Goal: Information Seeking & Learning: Learn about a topic

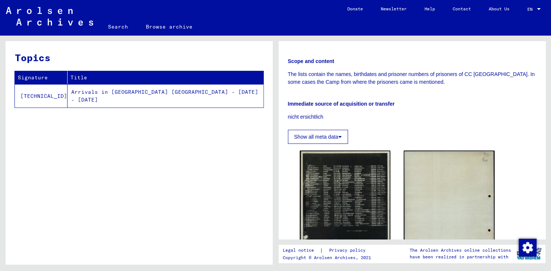
scroll to position [137, 0]
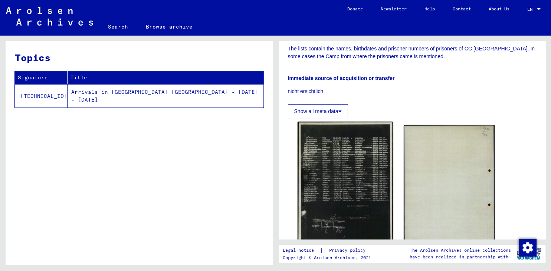
click at [354, 176] on img at bounding box center [344, 188] width 95 height 133
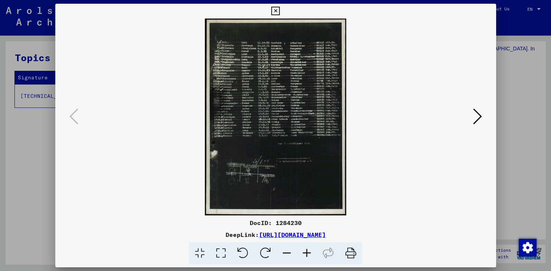
click at [308, 253] on icon at bounding box center [307, 253] width 20 height 23
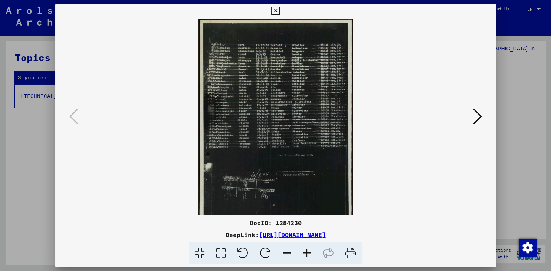
click at [308, 253] on icon at bounding box center [307, 253] width 20 height 23
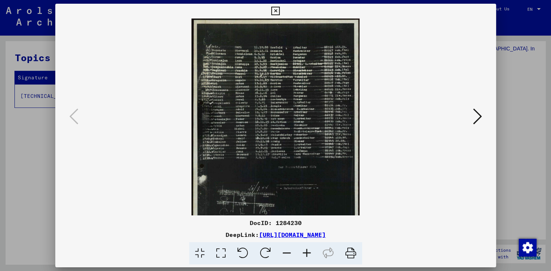
click at [308, 253] on icon at bounding box center [307, 253] width 20 height 23
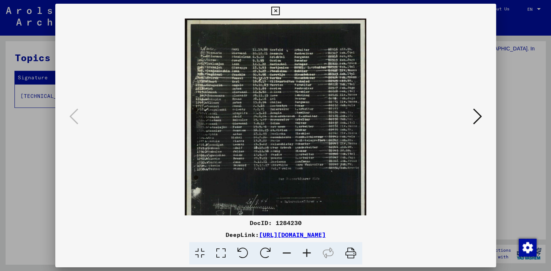
click at [308, 253] on icon at bounding box center [307, 253] width 20 height 23
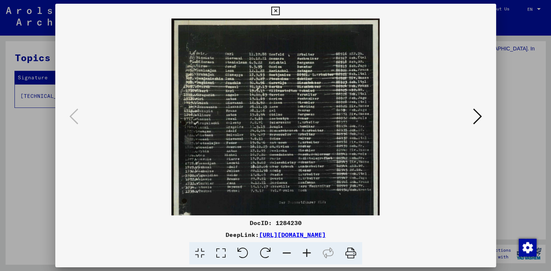
click at [308, 253] on icon at bounding box center [307, 253] width 20 height 23
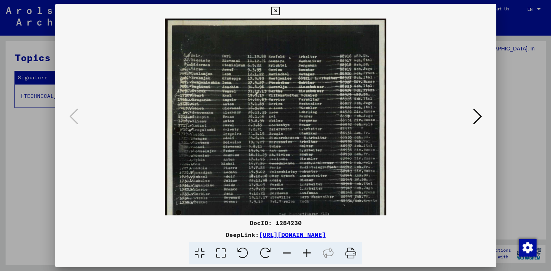
click at [308, 253] on icon at bounding box center [307, 253] width 20 height 23
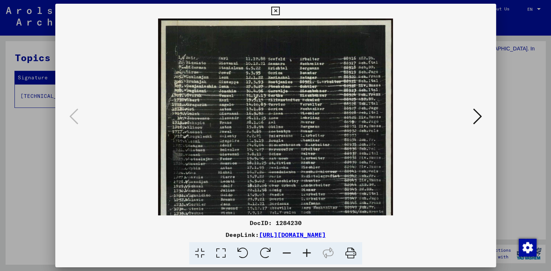
click at [308, 253] on icon at bounding box center [307, 253] width 20 height 23
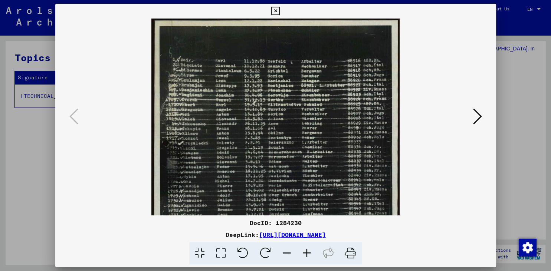
click at [308, 253] on icon at bounding box center [307, 253] width 20 height 23
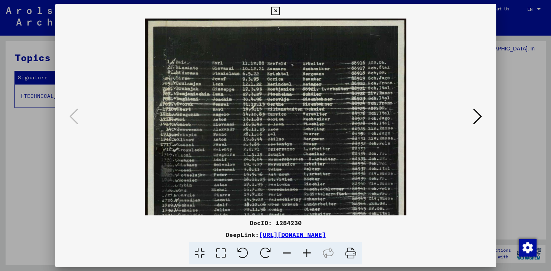
click at [308, 253] on icon at bounding box center [307, 253] width 20 height 23
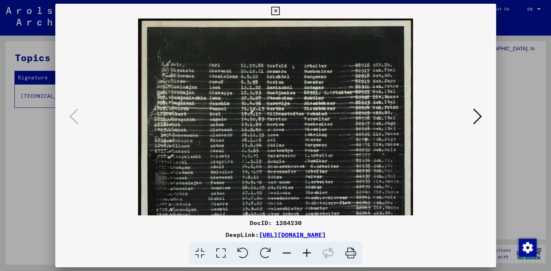
click at [308, 253] on icon at bounding box center [307, 253] width 20 height 23
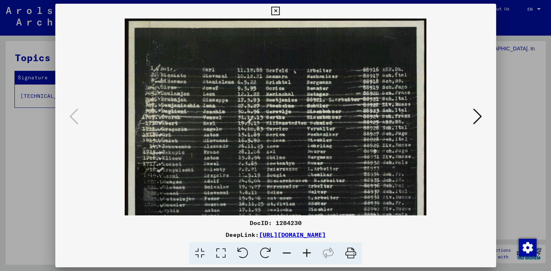
click at [308, 253] on icon at bounding box center [307, 253] width 20 height 23
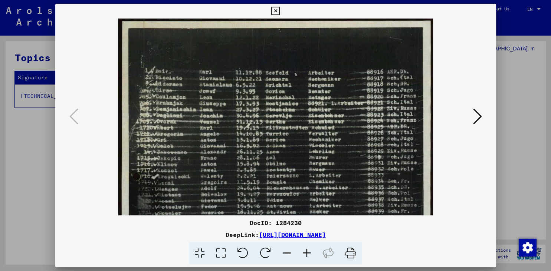
click at [308, 253] on icon at bounding box center [307, 253] width 20 height 23
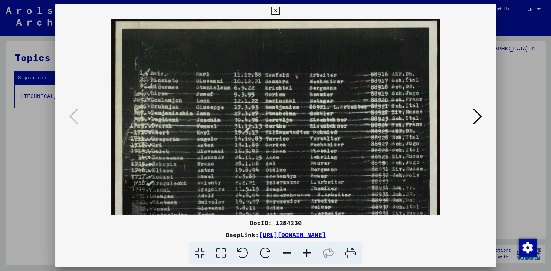
click at [308, 253] on icon at bounding box center [307, 253] width 20 height 23
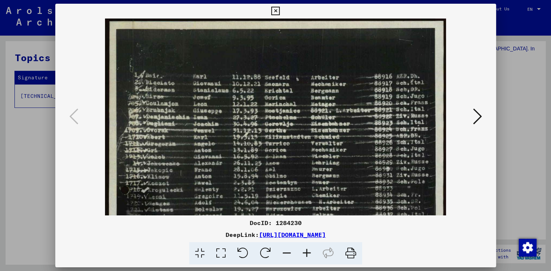
click at [308, 253] on icon at bounding box center [307, 253] width 20 height 23
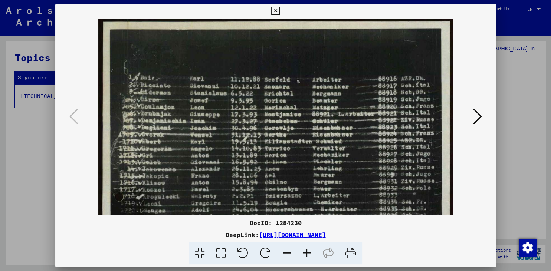
click at [308, 253] on icon at bounding box center [307, 253] width 20 height 23
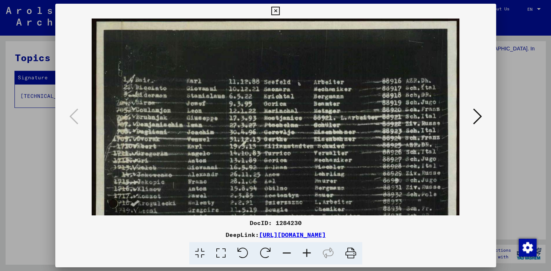
click at [308, 253] on icon at bounding box center [307, 253] width 20 height 23
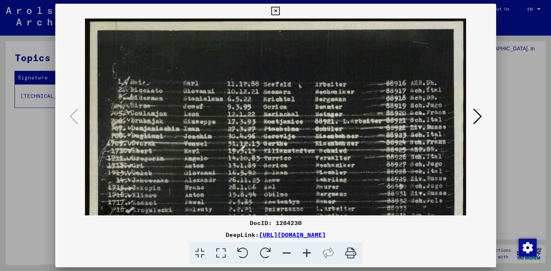
click at [308, 253] on icon at bounding box center [307, 253] width 20 height 23
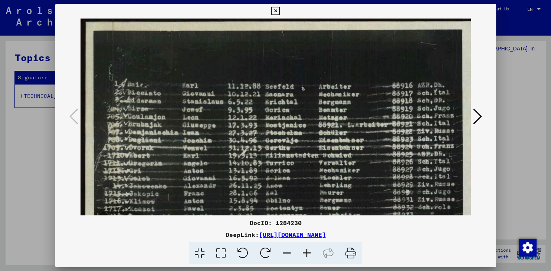
click at [308, 253] on icon at bounding box center [307, 253] width 20 height 23
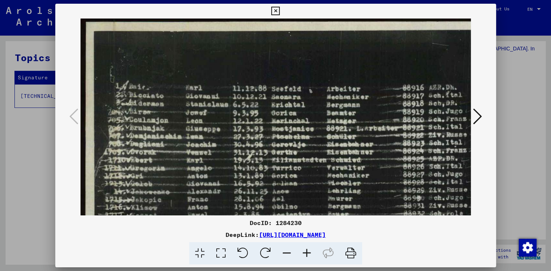
click at [308, 253] on icon at bounding box center [307, 253] width 20 height 23
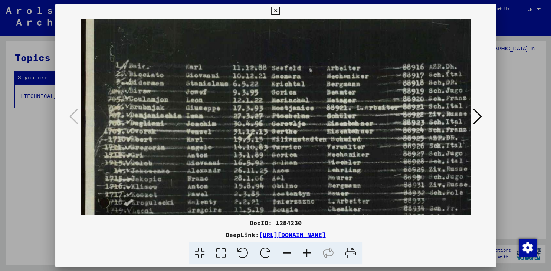
scroll to position [22, 0]
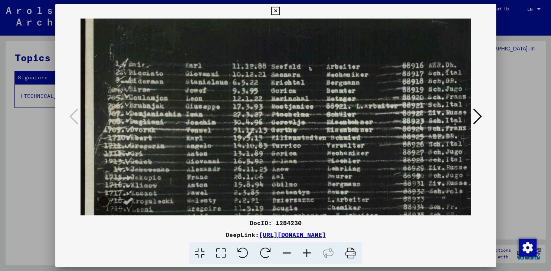
drag, startPoint x: 416, startPoint y: 115, endPoint x: 415, endPoint y: 93, distance: 22.7
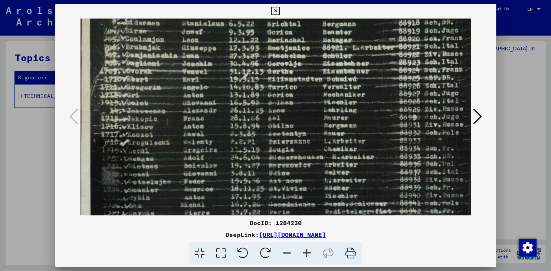
scroll to position [83, 5]
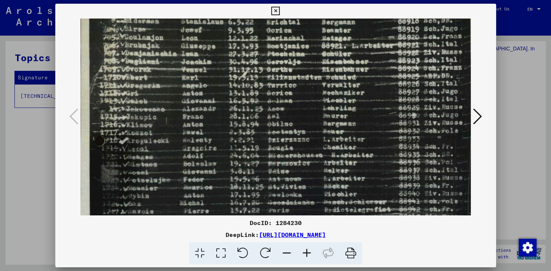
drag, startPoint x: 416, startPoint y: 108, endPoint x: 413, endPoint y: 49, distance: 58.7
click at [413, 49] on img at bounding box center [280, 220] width 408 height 568
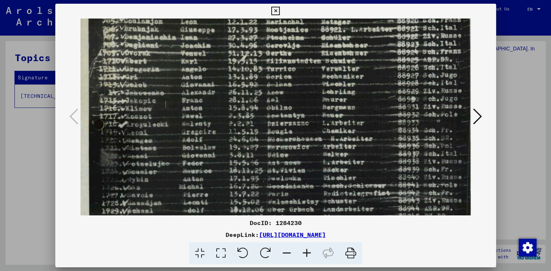
scroll to position [99, 6]
drag, startPoint x: 421, startPoint y: 48, endPoint x: 421, endPoint y: 32, distance: 16.7
click at [421, 32] on img at bounding box center [279, 203] width 408 height 568
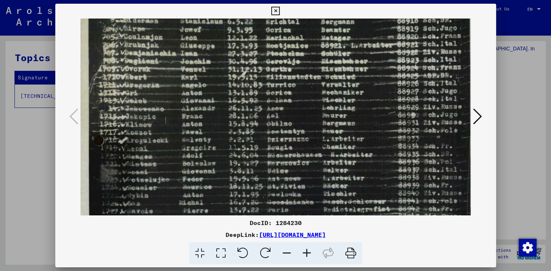
scroll to position [82, 6]
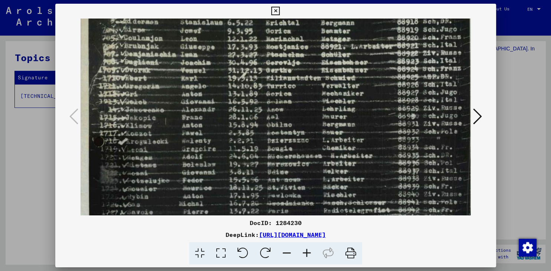
drag, startPoint x: 419, startPoint y: 33, endPoint x: 419, endPoint y: 50, distance: 17.1
click at [419, 50] on img at bounding box center [279, 221] width 408 height 568
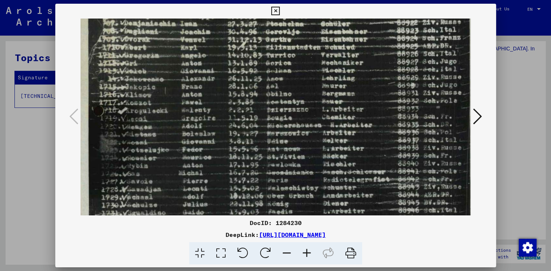
scroll to position [113, 6]
drag, startPoint x: 430, startPoint y: 55, endPoint x: 430, endPoint y: 23, distance: 31.2
click at [430, 23] on img at bounding box center [279, 189] width 408 height 568
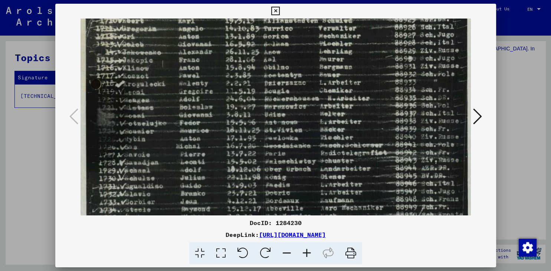
scroll to position [140, 9]
drag, startPoint x: 346, startPoint y: 54, endPoint x: 342, endPoint y: 27, distance: 27.0
click at [342, 27] on img at bounding box center [276, 163] width 408 height 568
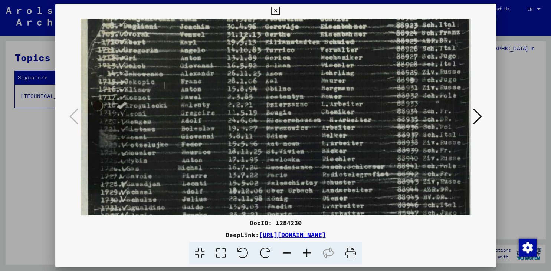
scroll to position [118, 7]
drag, startPoint x: 427, startPoint y: 111, endPoint x: 429, endPoint y: 131, distance: 20.5
click at [429, 131] on img at bounding box center [277, 184] width 408 height 568
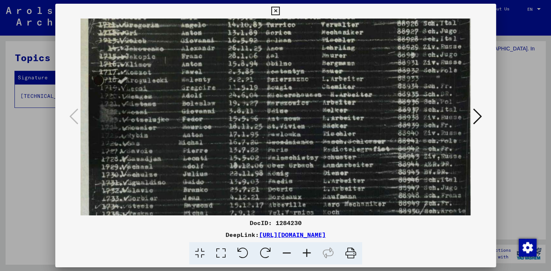
scroll to position [144, 6]
drag, startPoint x: 358, startPoint y: 103, endPoint x: 359, endPoint y: 77, distance: 25.6
click at [359, 77] on img at bounding box center [278, 159] width 408 height 568
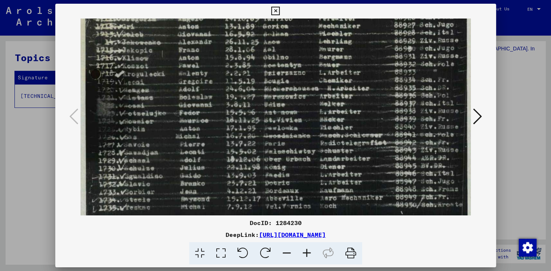
scroll to position [150, 10]
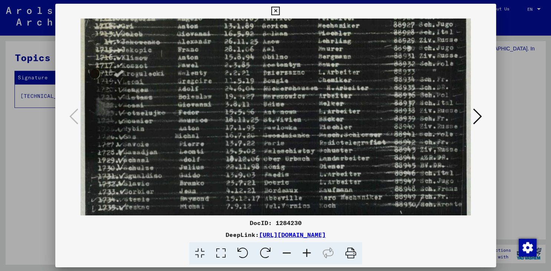
drag, startPoint x: 364, startPoint y: 63, endPoint x: 360, endPoint y: 56, distance: 8.1
click at [360, 56] on img at bounding box center [275, 153] width 408 height 568
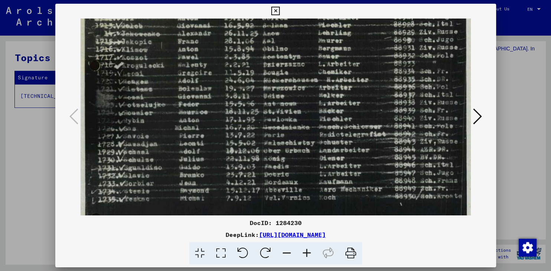
scroll to position [159, 10]
drag, startPoint x: 400, startPoint y: 71, endPoint x: 400, endPoint y: 61, distance: 9.6
click at [400, 61] on img at bounding box center [275, 144] width 408 height 568
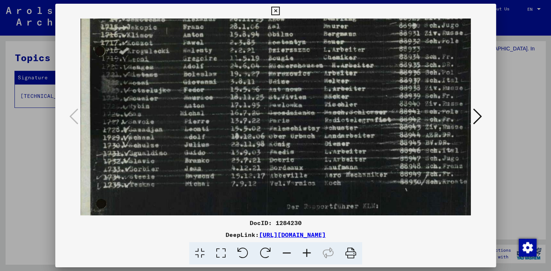
scroll to position [174, 4]
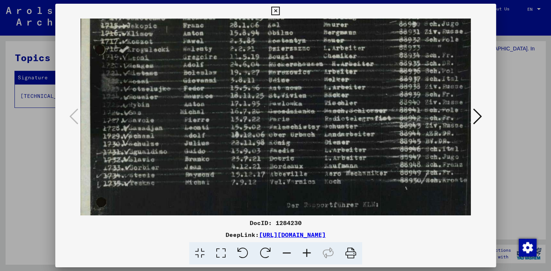
drag, startPoint x: 363, startPoint y: 56, endPoint x: 367, endPoint y: 39, distance: 16.9
click at [367, 39] on img at bounding box center [280, 128] width 408 height 568
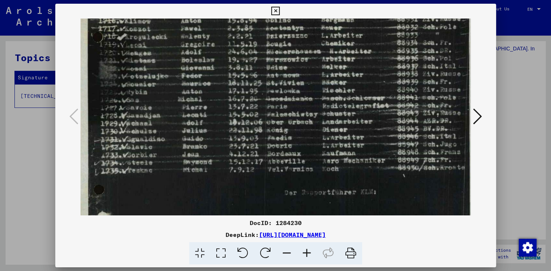
scroll to position [188, 7]
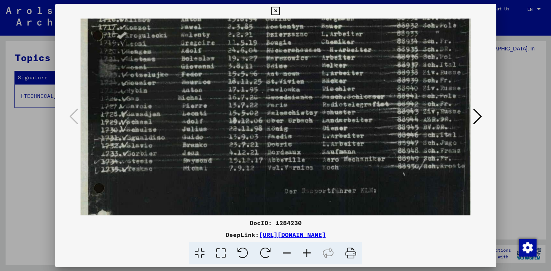
drag, startPoint x: 346, startPoint y: 48, endPoint x: 344, endPoint y: 35, distance: 13.6
click at [344, 35] on img at bounding box center [278, 114] width 408 height 568
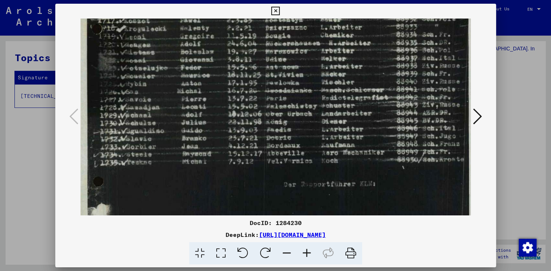
scroll to position [196, 7]
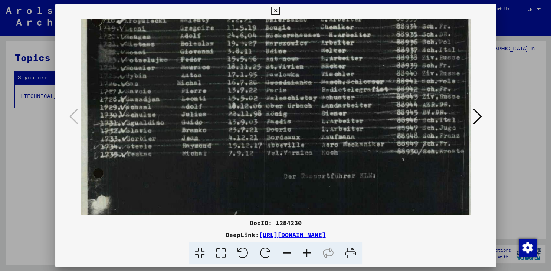
drag, startPoint x: 335, startPoint y: 48, endPoint x: 334, endPoint y: 33, distance: 14.9
click at [334, 33] on img at bounding box center [277, 100] width 408 height 568
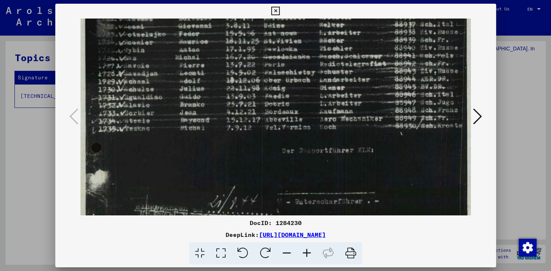
scroll to position [229, 9]
drag, startPoint x: 332, startPoint y: 56, endPoint x: 330, endPoint y: 32, distance: 24.6
click at [330, 32] on img at bounding box center [276, 74] width 408 height 568
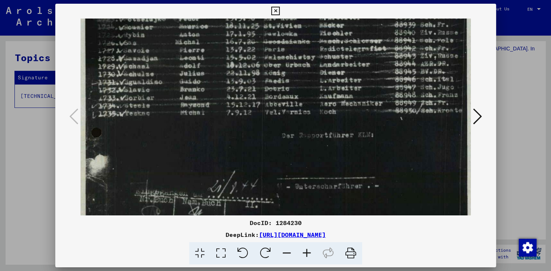
scroll to position [245, 9]
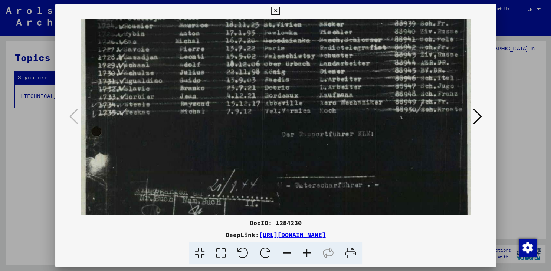
drag, startPoint x: 400, startPoint y: 49, endPoint x: 400, endPoint y: 32, distance: 17.1
click at [400, 32] on img at bounding box center [275, 58] width 408 height 568
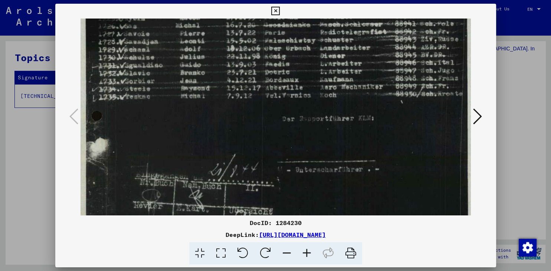
drag, startPoint x: 403, startPoint y: 57, endPoint x: 403, endPoint y: 41, distance: 16.0
click at [403, 41] on img at bounding box center [276, 42] width 408 height 568
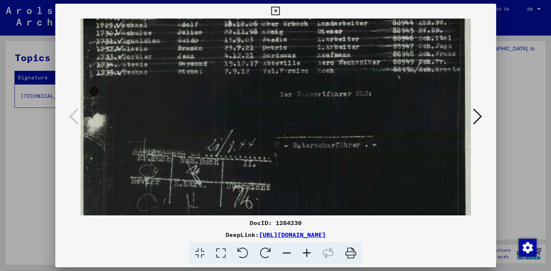
drag, startPoint x: 399, startPoint y: 62, endPoint x: 396, endPoint y: 38, distance: 23.9
click at [396, 38] on img at bounding box center [273, 18] width 408 height 568
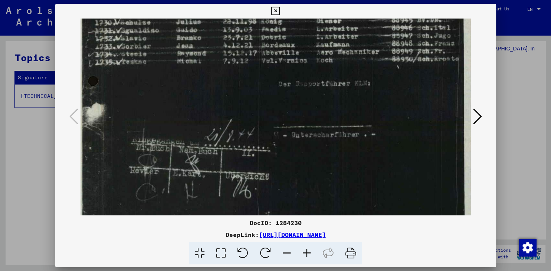
scroll to position [296, 13]
drag, startPoint x: 395, startPoint y: 46, endPoint x: 393, endPoint y: 33, distance: 12.7
click at [393, 33] on img at bounding box center [272, 6] width 408 height 568
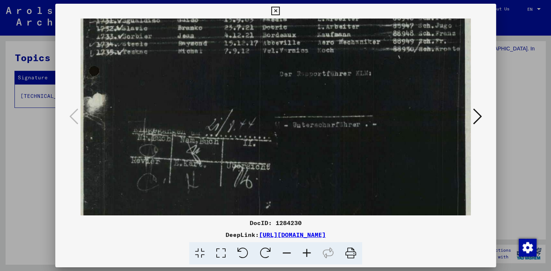
scroll to position [305, 12]
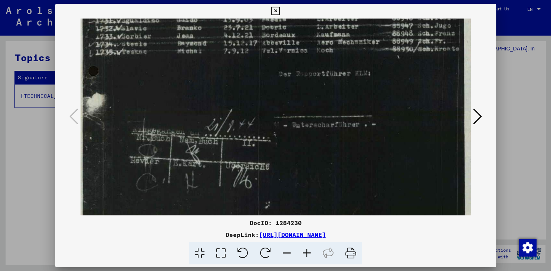
drag, startPoint x: 369, startPoint y: 43, endPoint x: 369, endPoint y: 33, distance: 9.3
click at [280, 10] on icon at bounding box center [275, 11] width 9 height 9
